Goal: Transaction & Acquisition: Book appointment/travel/reservation

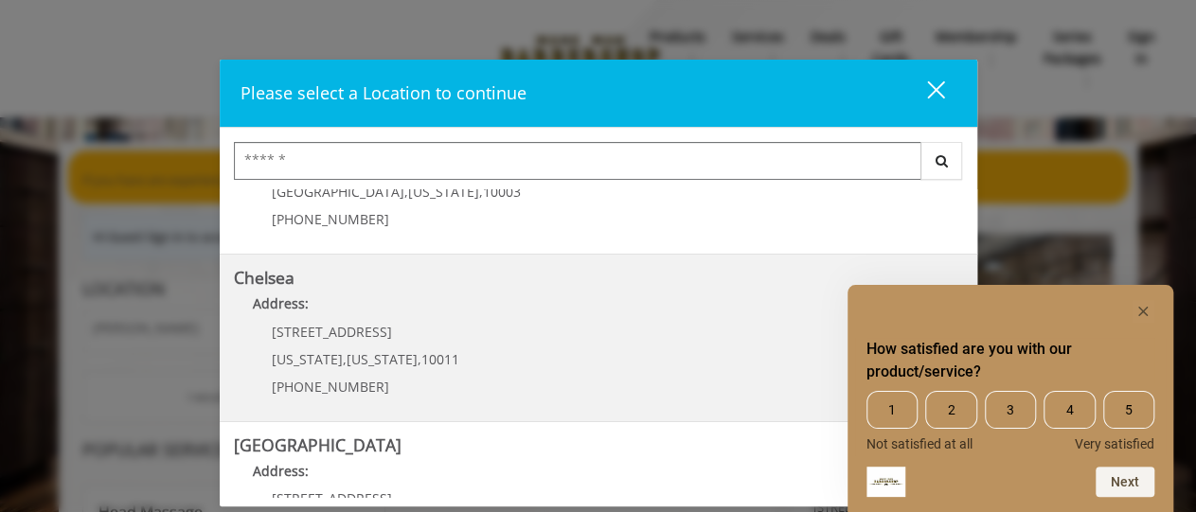
scroll to position [204, 0]
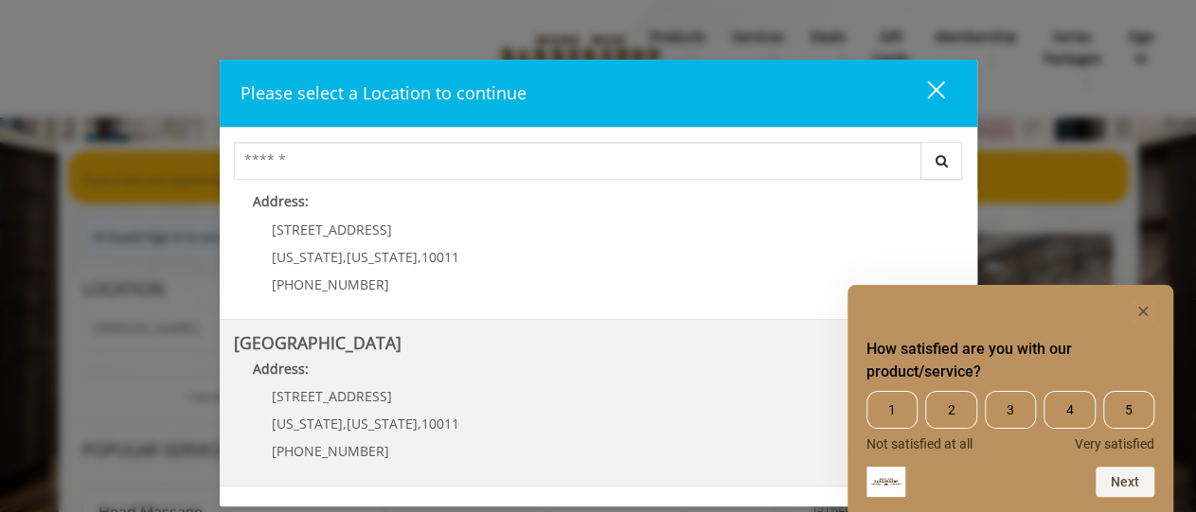
click at [528, 361] on Street "Address:" at bounding box center [598, 374] width 729 height 30
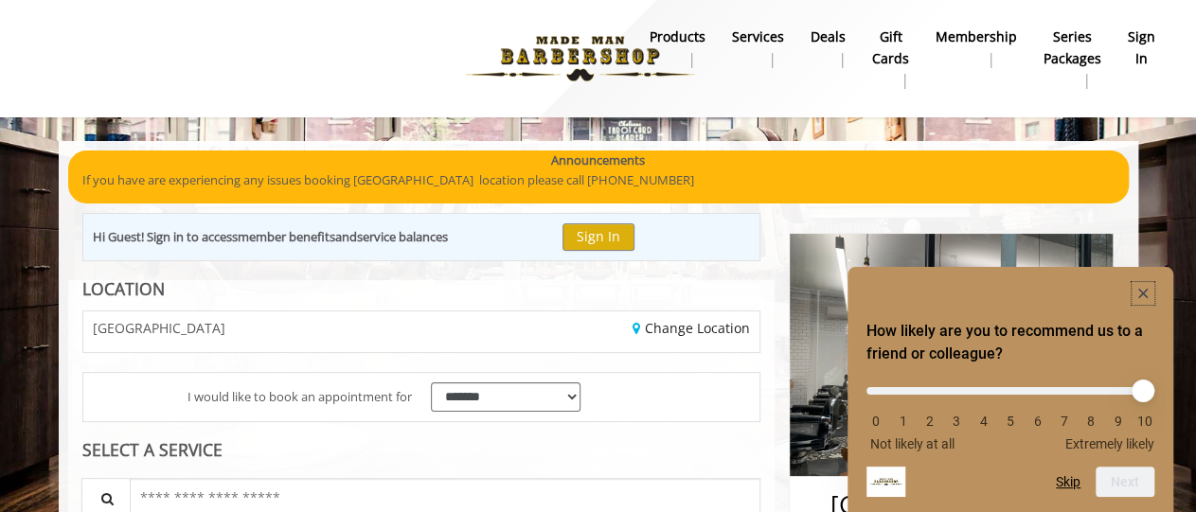
click at [1144, 288] on rect "Hide survey" at bounding box center [1142, 293] width 23 height 23
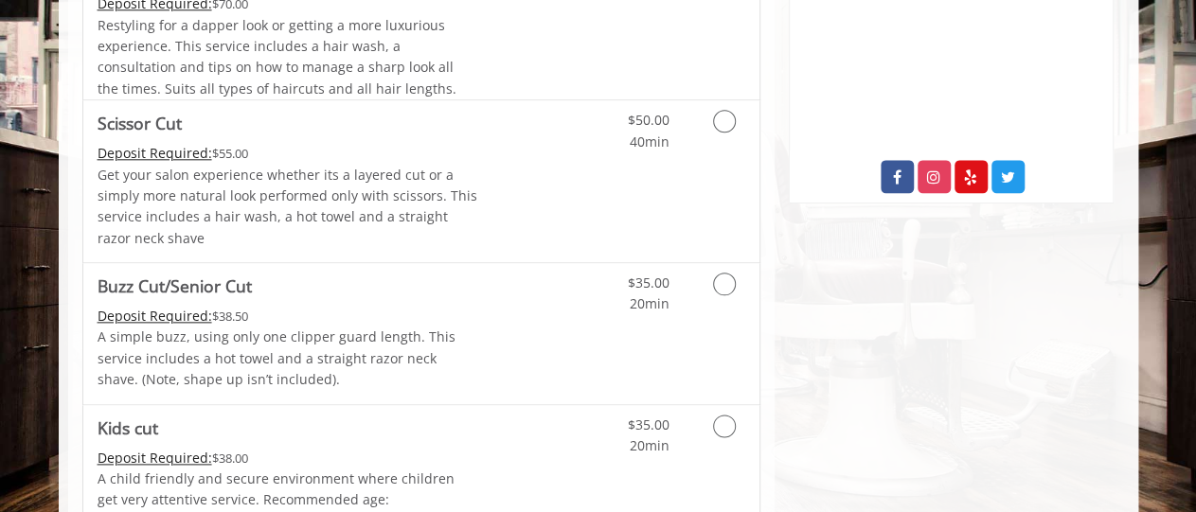
scroll to position [984, 0]
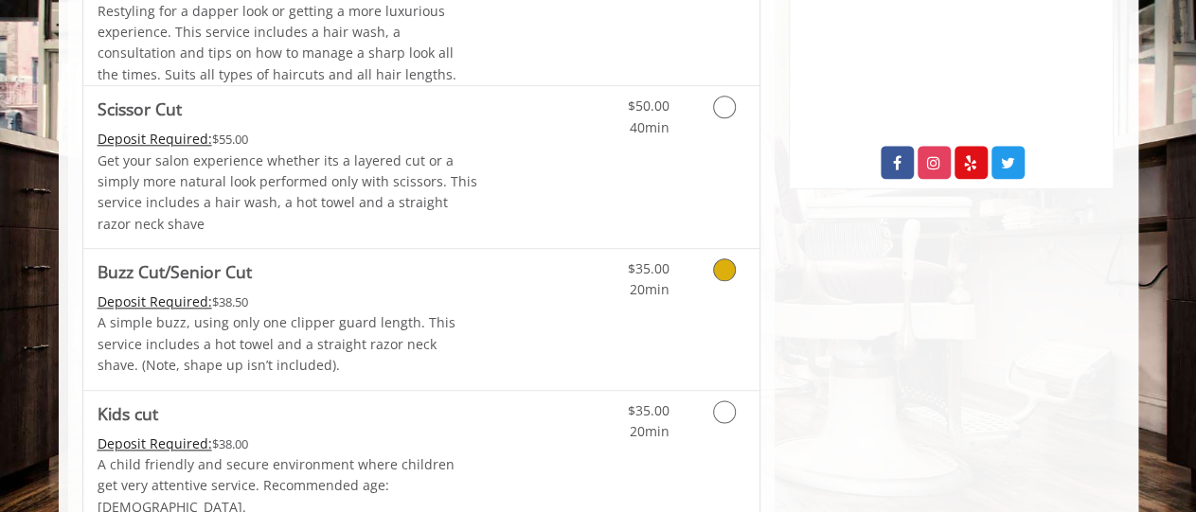
click at [729, 260] on icon "Grooming services" at bounding box center [724, 269] width 23 height 23
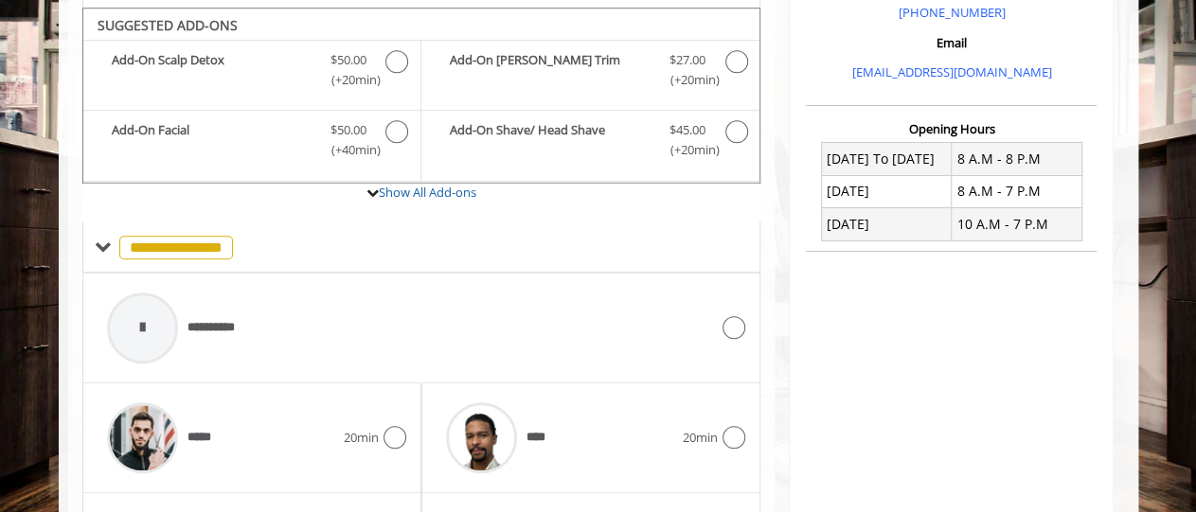
scroll to position [617, 0]
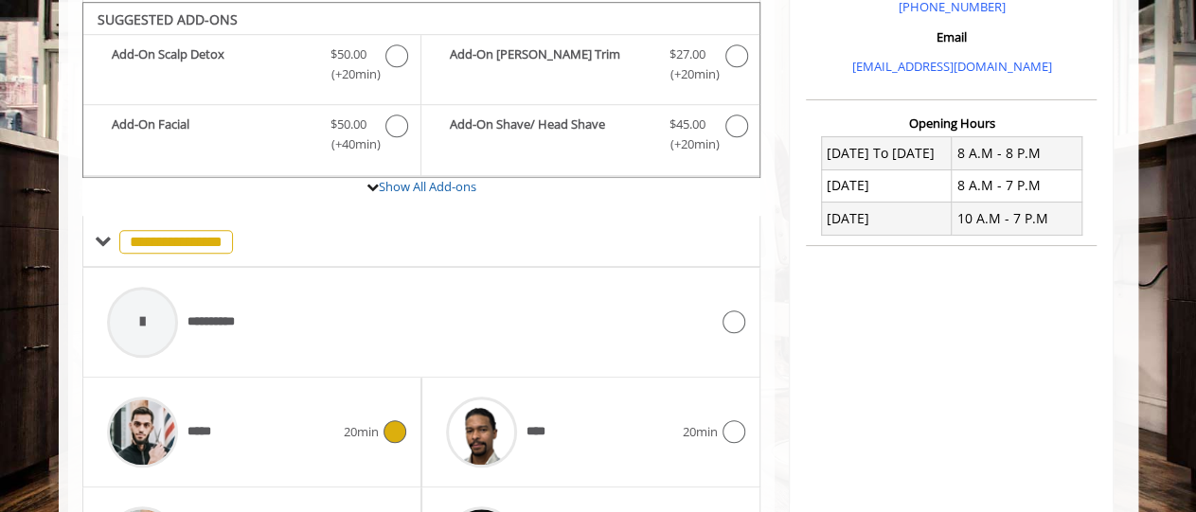
click at [391, 420] on icon at bounding box center [394, 431] width 23 height 23
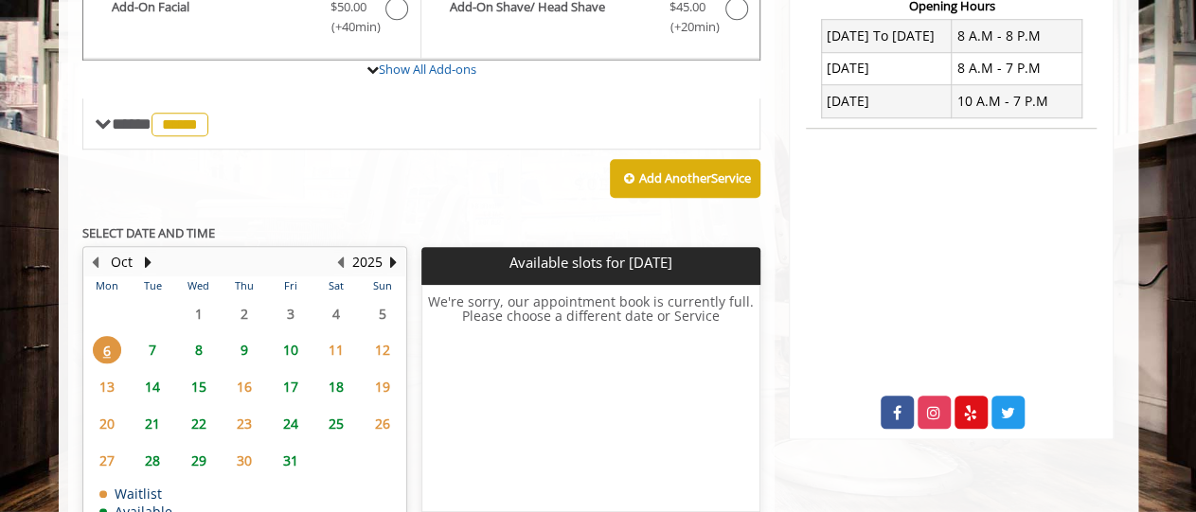
scroll to position [814, 0]
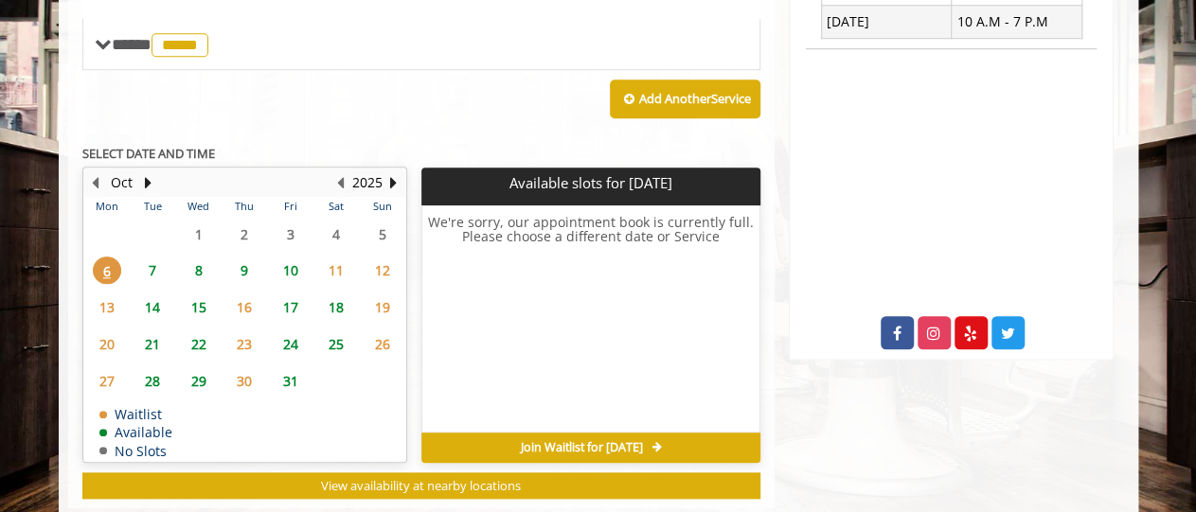
click at [195, 262] on span "8" at bounding box center [199, 270] width 28 height 27
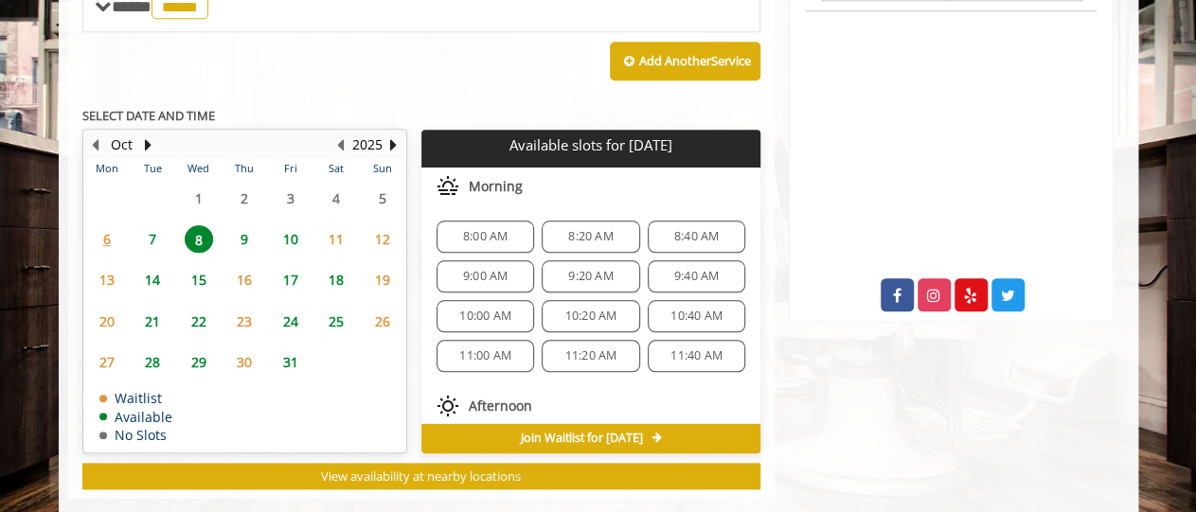
scroll to position [880, 0]
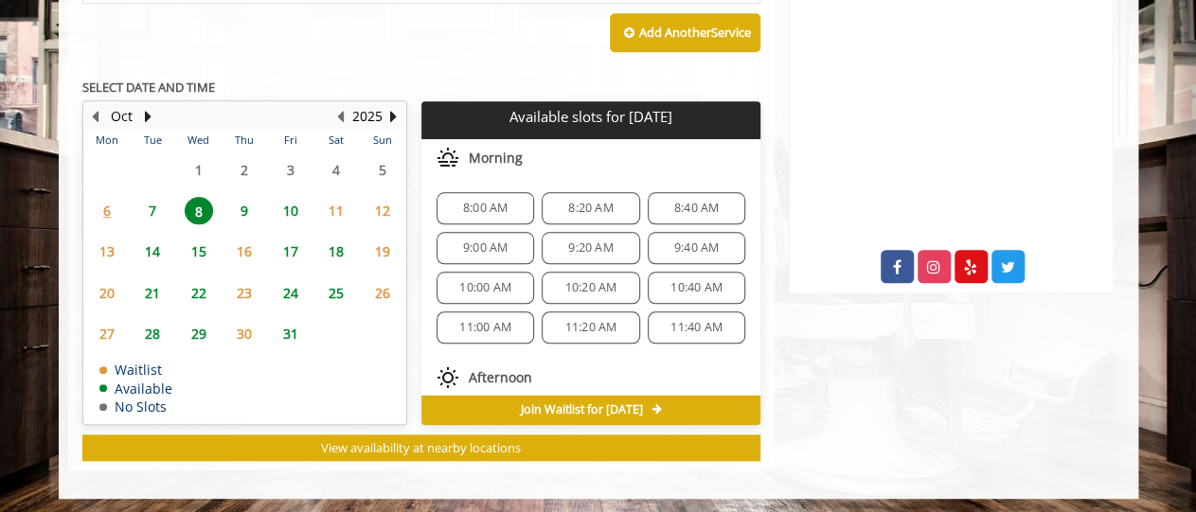
click at [246, 209] on span "9" at bounding box center [244, 210] width 28 height 27
